Goal: Ask a question

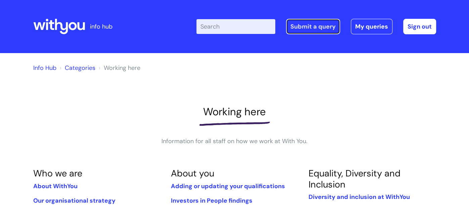
click at [319, 28] on link "Submit a query" at bounding box center [313, 26] width 54 height 15
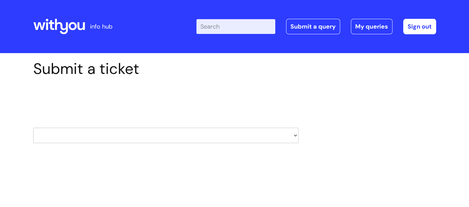
click at [293, 137] on select "HR / People IT and Support Clinical Drug Alerts Finance Accounts Data Support T…" at bounding box center [165, 135] width 265 height 15
select select "payroll"
click at [33, 128] on select "HR / People IT and Support Clinical Drug Alerts Finance Accounts Data Support T…" at bounding box center [165, 135] width 265 height 15
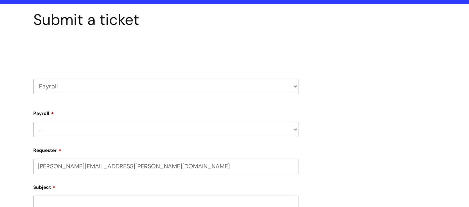
select select "80004418200"
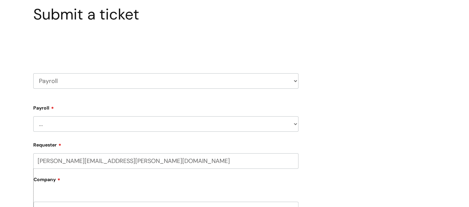
click at [169, 124] on select "... New Hires bank details/starter checklist forms Payroll queries Receiving in…" at bounding box center [165, 123] width 265 height 15
select select "Payroll queries"
click at [33, 116] on select "... New Hires bank details/starter checklist forms Payroll queries Receiving in…" at bounding box center [165, 123] width 265 height 15
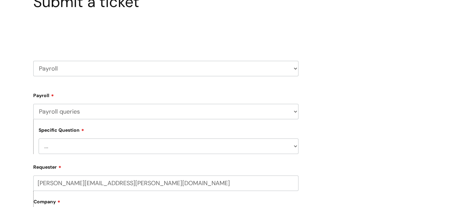
scroll to position [159, 0]
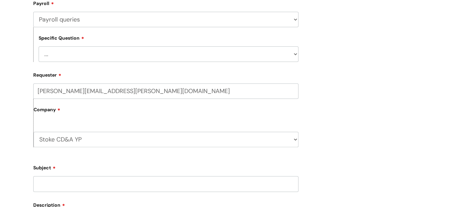
click at [247, 57] on select "... Changes queries Timesheet queries Salary and absence queries" at bounding box center [169, 53] width 260 height 15
select select "Salary and absence queries"
click at [39, 47] on select "... Changes queries Timesheet queries Salary and absence queries" at bounding box center [169, 53] width 260 height 15
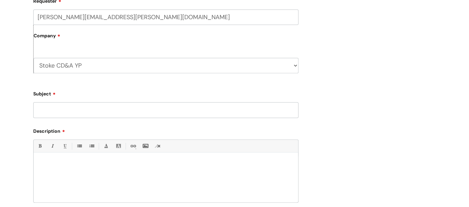
scroll to position [262, 0]
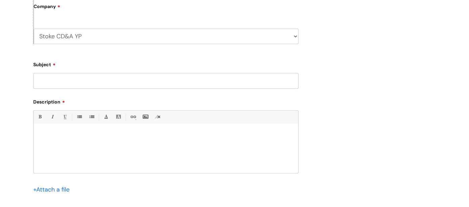
click at [104, 79] on input "Subject" at bounding box center [165, 80] width 265 height 15
type input "Payroll"
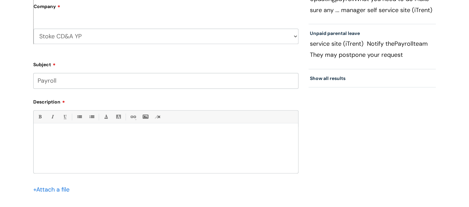
click at [101, 139] on div at bounding box center [166, 150] width 265 height 46
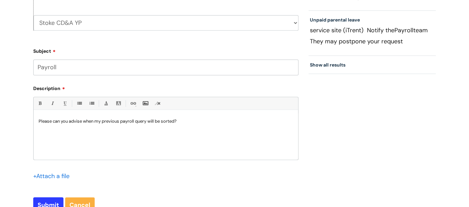
scroll to position [313, 0]
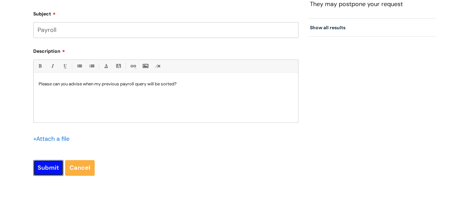
click at [53, 170] on input "Submit" at bounding box center [48, 167] width 30 height 15
type input "Please Wait..."
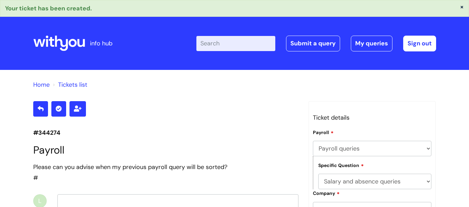
select select "Payroll queries"
select select "Salary and absence queries"
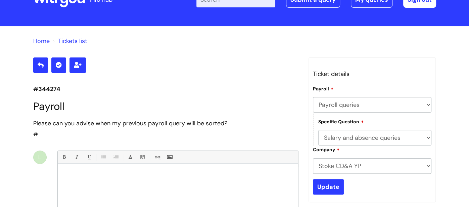
scroll to position [146, 0]
